Goal: Task Accomplishment & Management: Complete application form

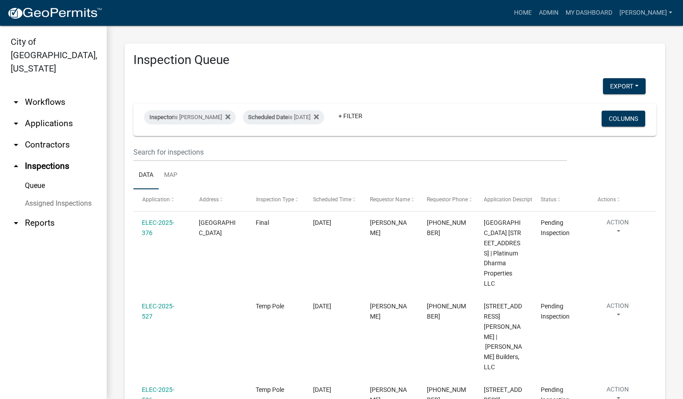
scroll to position [133, 0]
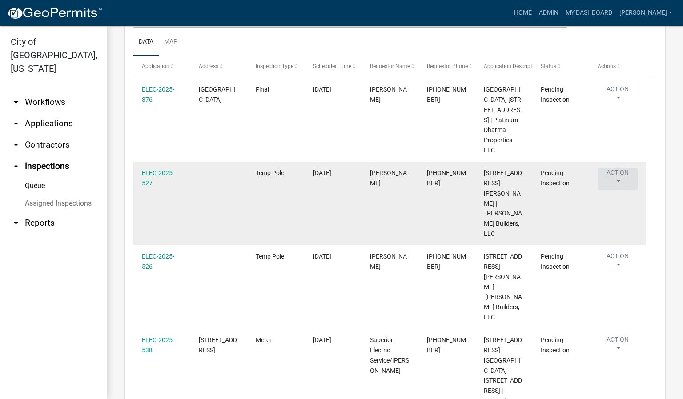
click at [618, 190] on button "Action" at bounding box center [617, 179] width 40 height 22
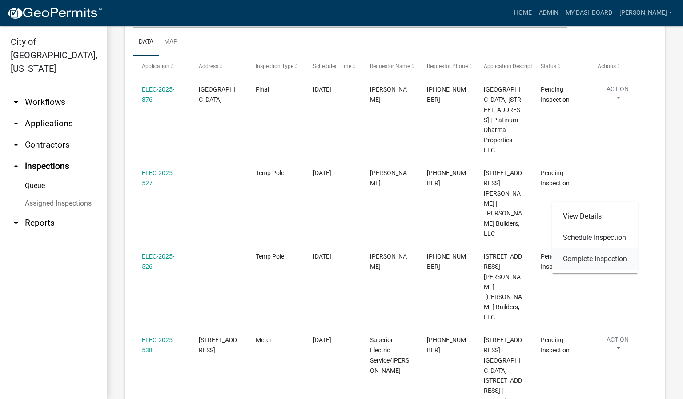
click at [605, 262] on link "Complete Inspection" at bounding box center [594, 259] width 85 height 21
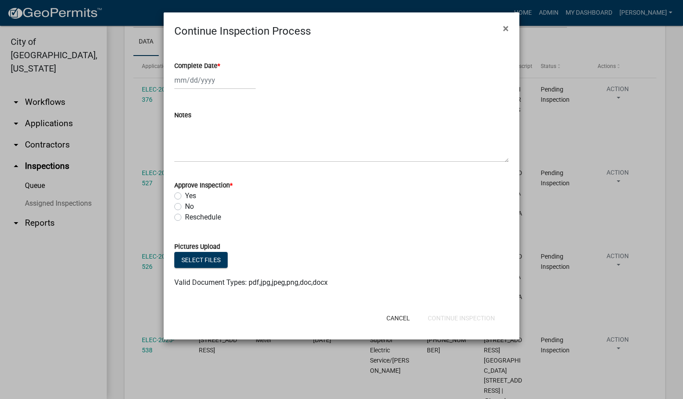
click at [219, 62] on span "*" at bounding box center [218, 66] width 3 height 8
click at [219, 71] on input "Complete Date *" at bounding box center [214, 80] width 81 height 18
select select "10"
select select "2025"
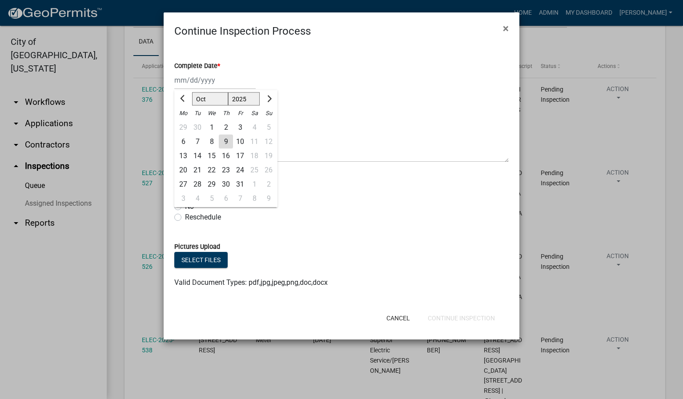
click at [225, 140] on div "9" at bounding box center [226, 142] width 14 height 14
type input "[DATE]"
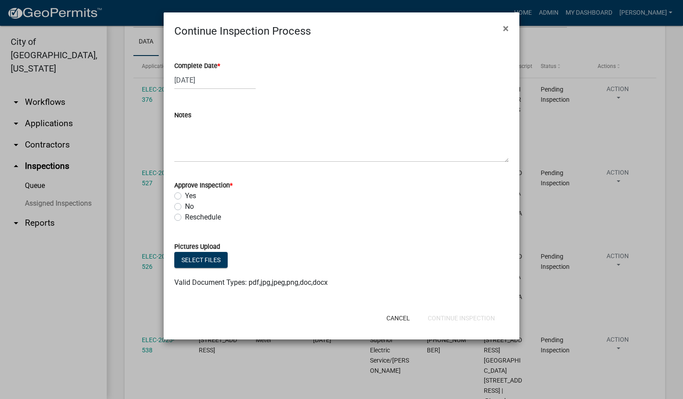
click at [185, 195] on label "Yes" at bounding box center [190, 196] width 11 height 11
click at [185, 195] on input "Yes" at bounding box center [188, 194] width 6 height 6
radio input "true"
click at [476, 316] on button "Continue Inspection" at bounding box center [461, 318] width 81 height 16
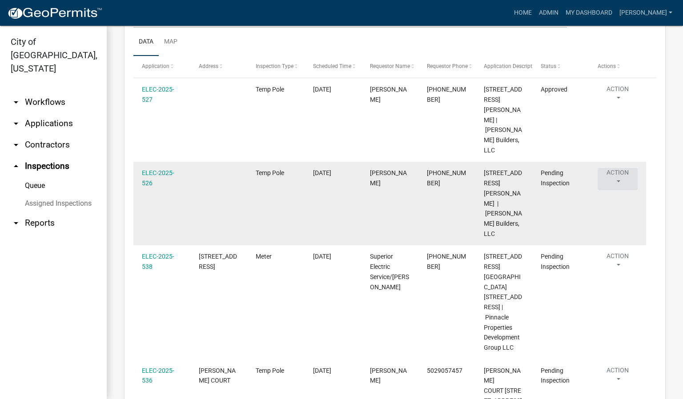
click at [617, 168] on button "Action" at bounding box center [617, 179] width 40 height 22
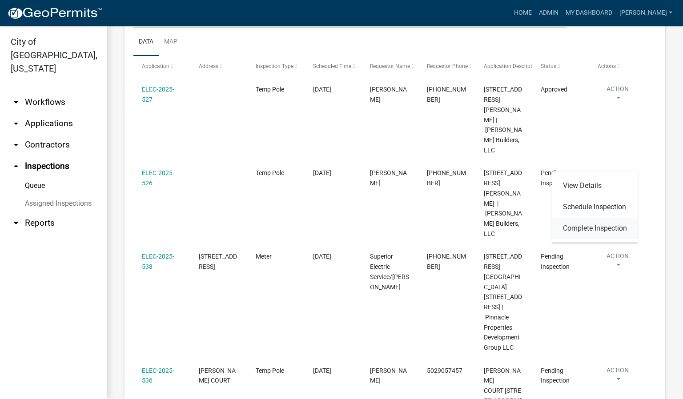
click at [607, 229] on link "Complete Inspection" at bounding box center [594, 228] width 85 height 21
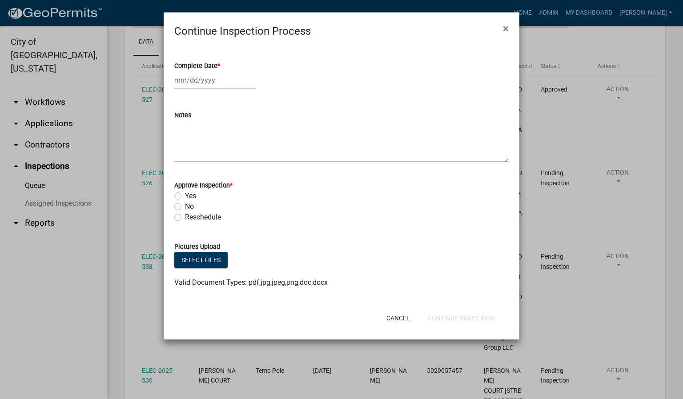
click at [220, 63] on span "*" at bounding box center [218, 66] width 3 height 8
click at [221, 71] on input "Complete Date *" at bounding box center [214, 80] width 81 height 18
select select "10"
select select "2025"
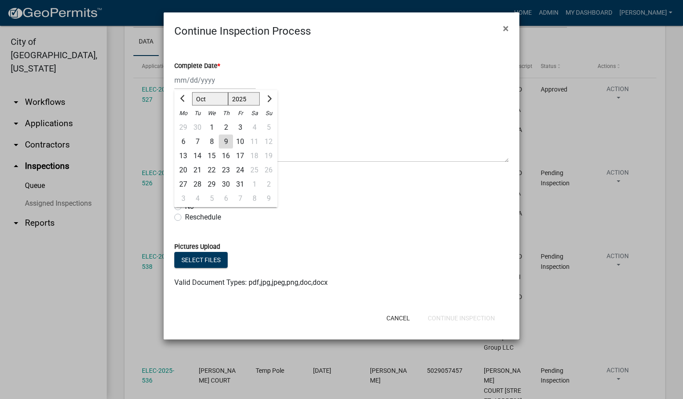
click at [225, 141] on div "9" at bounding box center [226, 142] width 14 height 14
type input "[DATE]"
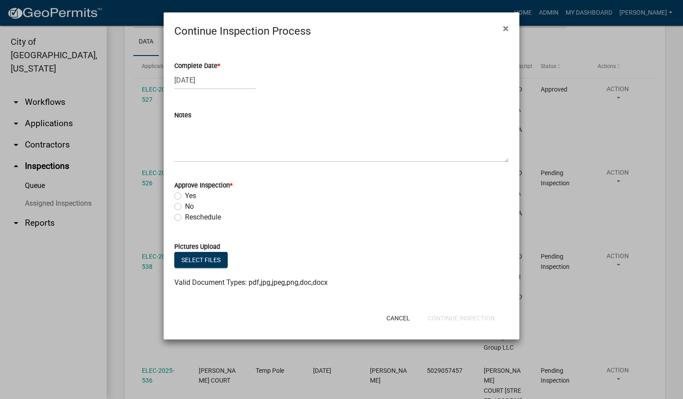
click at [185, 196] on label "Yes" at bounding box center [190, 196] width 11 height 11
click at [185, 196] on input "Yes" at bounding box center [188, 194] width 6 height 6
radio input "true"
click at [481, 313] on button "Continue Inspection" at bounding box center [461, 318] width 81 height 16
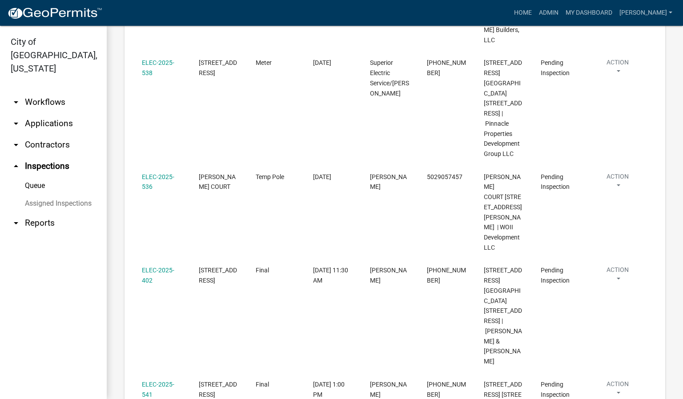
scroll to position [333, 0]
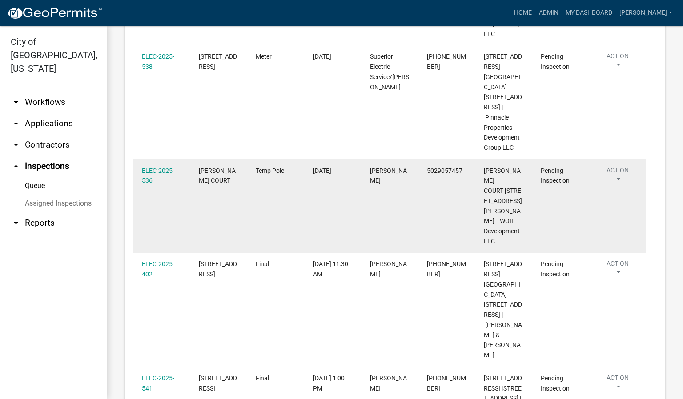
click at [617, 166] on button "Action" at bounding box center [617, 177] width 40 height 22
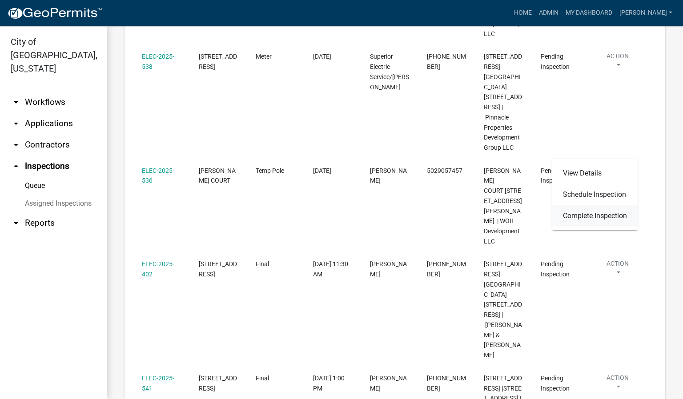
click at [586, 216] on link "Complete Inspection" at bounding box center [594, 215] width 85 height 21
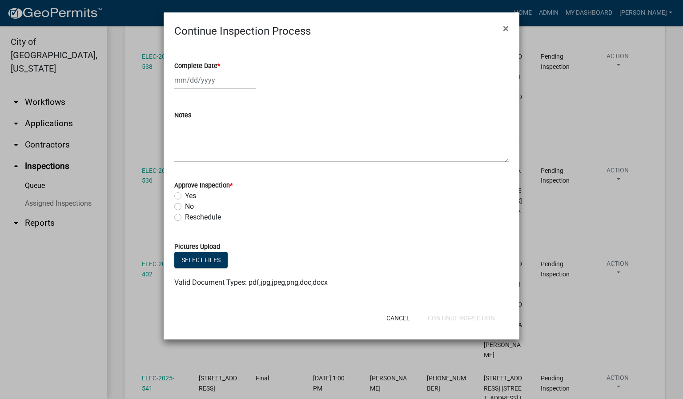
click at [219, 65] on span "*" at bounding box center [218, 66] width 3 height 8
click at [217, 65] on label "Complete Date *" at bounding box center [197, 66] width 46 height 6
click at [217, 71] on input "Complete Date *" at bounding box center [214, 80] width 81 height 18
select select "10"
select select "2025"
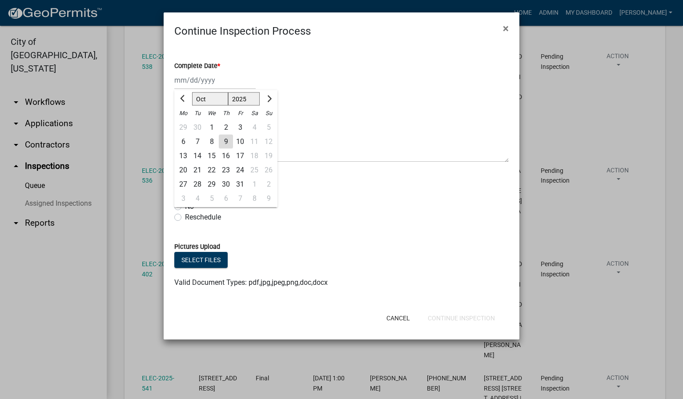
click at [221, 143] on div "9" at bounding box center [226, 142] width 14 height 14
type input "[DATE]"
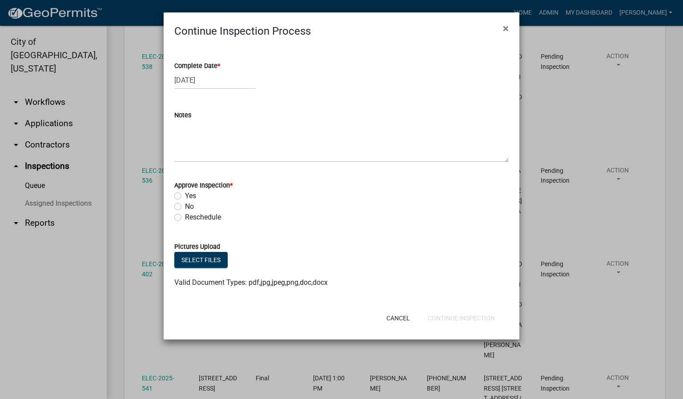
click at [185, 198] on label "Yes" at bounding box center [190, 196] width 11 height 11
click at [185, 196] on input "Yes" at bounding box center [188, 194] width 6 height 6
radio input "true"
click at [458, 318] on button "Continue Inspection" at bounding box center [461, 318] width 81 height 16
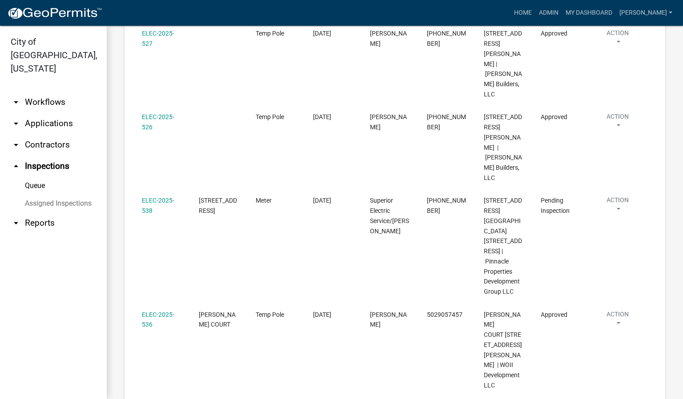
scroll to position [200, 0]
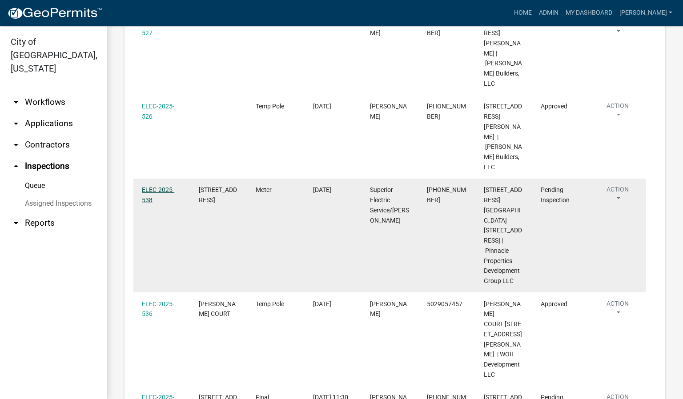
click at [147, 186] on link "ELEC-2025-538" at bounding box center [158, 194] width 32 height 17
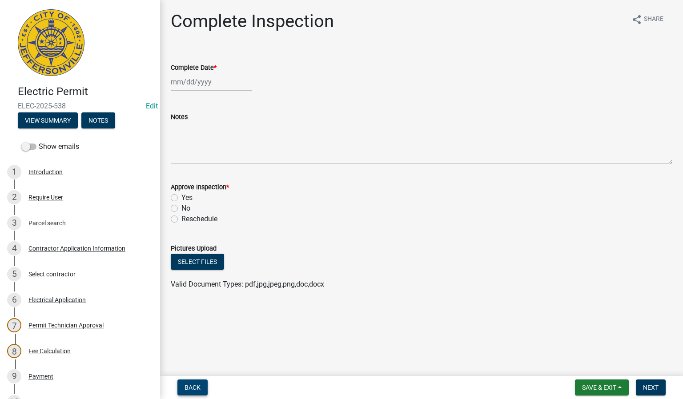
click at [202, 385] on button "Back" at bounding box center [192, 388] width 30 height 16
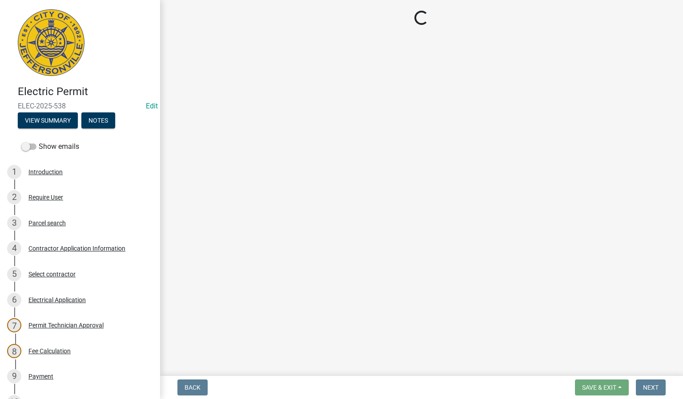
select select "36a8b8f0-2ef8-43e9-ae06-718f51af8d36"
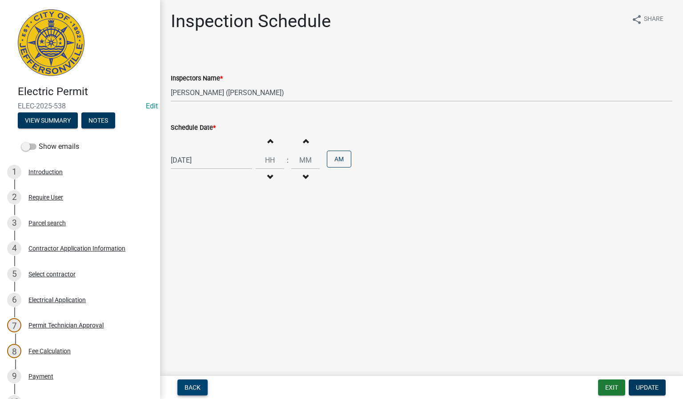
click at [191, 385] on span "Back" at bounding box center [192, 387] width 16 height 7
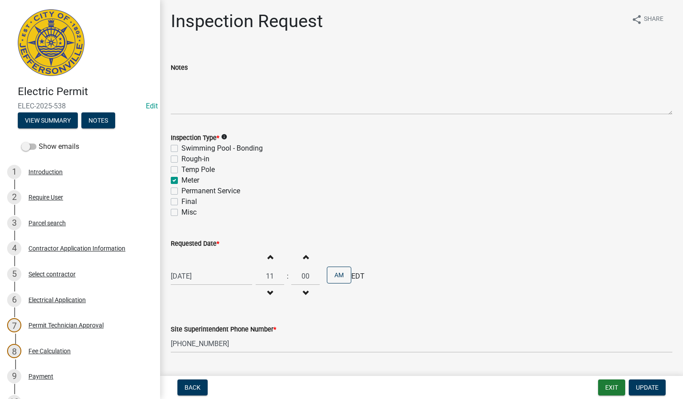
click at [181, 172] on label "Temp Pole" at bounding box center [197, 169] width 33 height 11
click at [181, 170] on input "Temp Pole" at bounding box center [184, 167] width 6 height 6
checkbox input "true"
checkbox input "false"
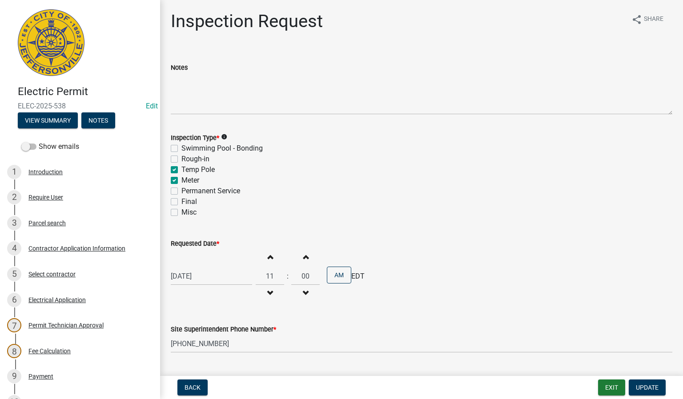
checkbox input "true"
checkbox input "false"
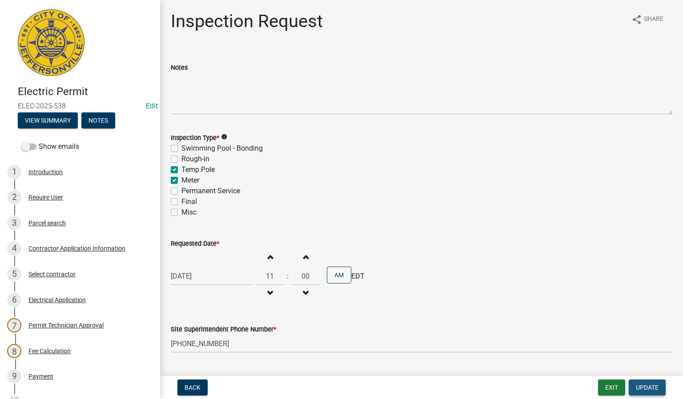
click at [634, 387] on button "Update" at bounding box center [647, 388] width 37 height 16
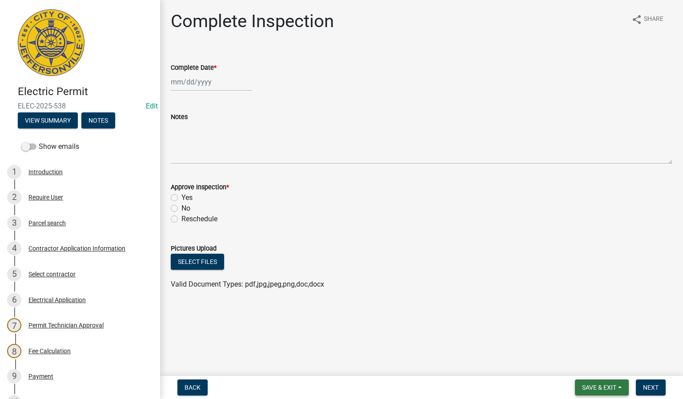
click at [613, 389] on span "Save & Exit" at bounding box center [599, 387] width 34 height 7
click at [575, 367] on button "Save & Exit" at bounding box center [592, 364] width 71 height 21
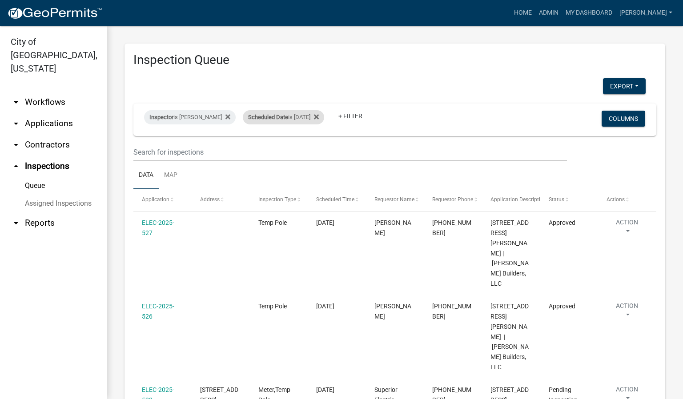
click at [307, 119] on div "Scheduled Date is [DATE]" at bounding box center [283, 117] width 81 height 14
click at [314, 152] on input "[DATE]" at bounding box center [288, 150] width 62 height 18
type input "[DATE]"
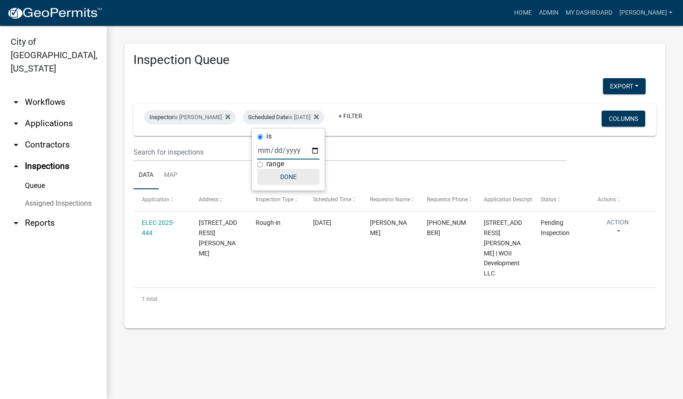
click at [288, 176] on button "Done" at bounding box center [288, 177] width 62 height 16
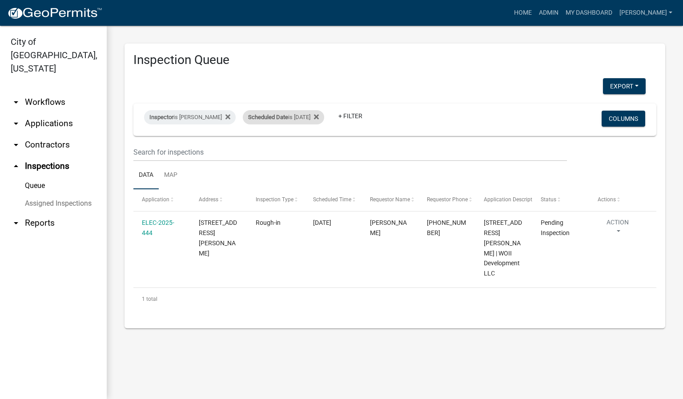
click at [312, 116] on div "Scheduled Date is [DATE]" at bounding box center [283, 117] width 81 height 14
click at [313, 153] on input "[DATE]" at bounding box center [288, 150] width 62 height 18
type input "[DATE]"
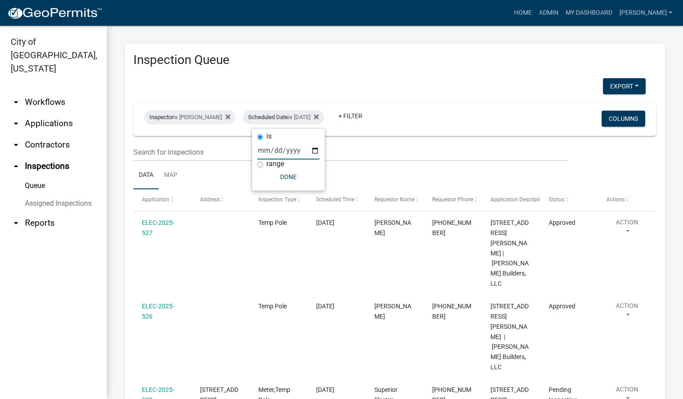
click at [425, 108] on div "Inspector is [PERSON_NAME] Scheduled Date is [DATE] + Filter Columns" at bounding box center [394, 120] width 515 height 32
